Goal: Check status: Verify the current state of an ongoing process or item

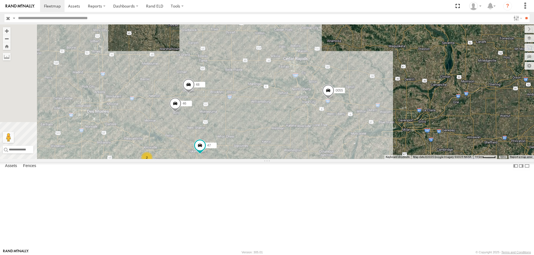
click at [334, 100] on span at bounding box center [328, 92] width 12 height 15
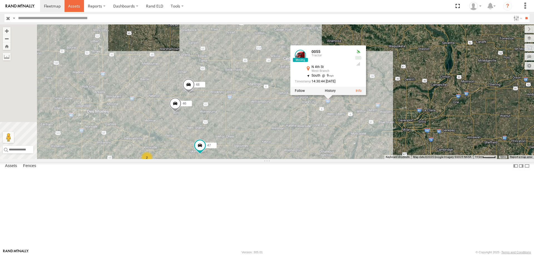
click at [73, 5] on span at bounding box center [74, 5] width 12 height 5
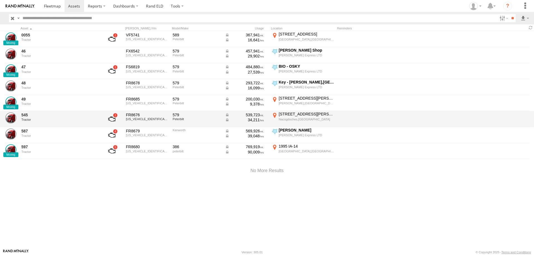
click at [19, 113] on div "545 Tractor FR8676 1XPBD49X8LD664773 579 Peterbilt 539,723 34,211 902 Martin Lu…" at bounding box center [267, 119] width 534 height 16
click at [23, 116] on link "545" at bounding box center [59, 115] width 76 height 5
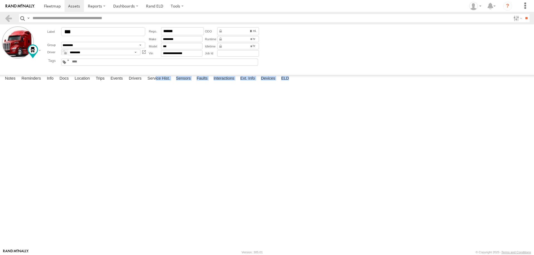
drag, startPoint x: 157, startPoint y: 240, endPoint x: 163, endPoint y: 161, distance: 79.8
click at [163, 161] on div "Notes Details Reminders Info Docs Location Trips Events Drivers Service Hist. S…" at bounding box center [267, 162] width 534 height 174
click at [0, 0] on div at bounding box center [0, 0] width 0 height 0
click at [221, 83] on label "Interactions" at bounding box center [224, 79] width 26 height 8
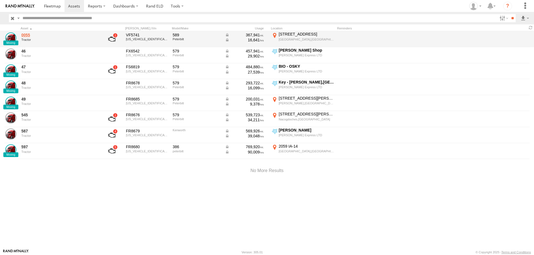
click at [25, 38] on link "0055" at bounding box center [59, 35] width 76 height 5
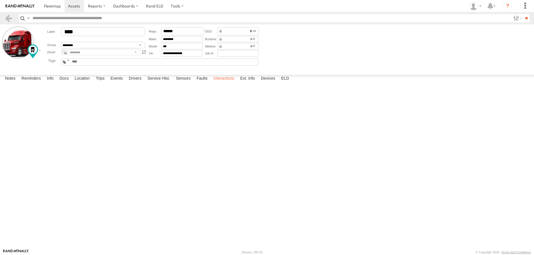
click at [231, 83] on label "Interactions" at bounding box center [224, 79] width 26 height 8
drag, startPoint x: 140, startPoint y: 107, endPoint x: 7, endPoint y: 93, distance: 133.7
click at [0, 0] on div "[DATE] 14:30 08/11/2025 EXITED [PERSON_NAME][GEOGRAPHIC_DATA],[GEOGRAPHIC_DATA]…" at bounding box center [0, 0] width 0 height 0
copy div "14:30 [DATE] EXITED [PERSON_NAME][GEOGRAPHIC_DATA],[GEOGRAPHIC_DATA] 09:19 [DAT…"
